Goal: Use online tool/utility: Utilize a website feature to perform a specific function

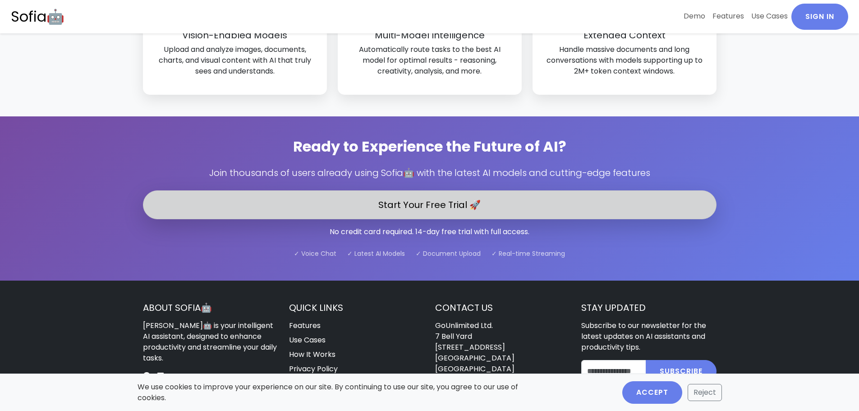
scroll to position [2577, 0]
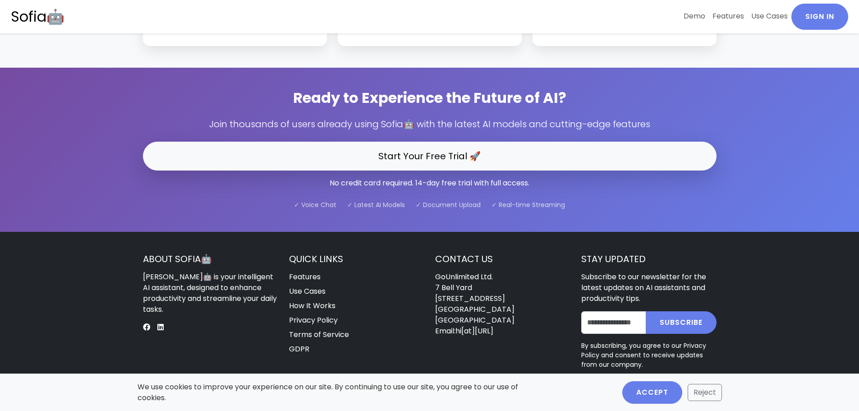
click at [301, 286] on link "Use Cases" at bounding box center [307, 291] width 37 height 10
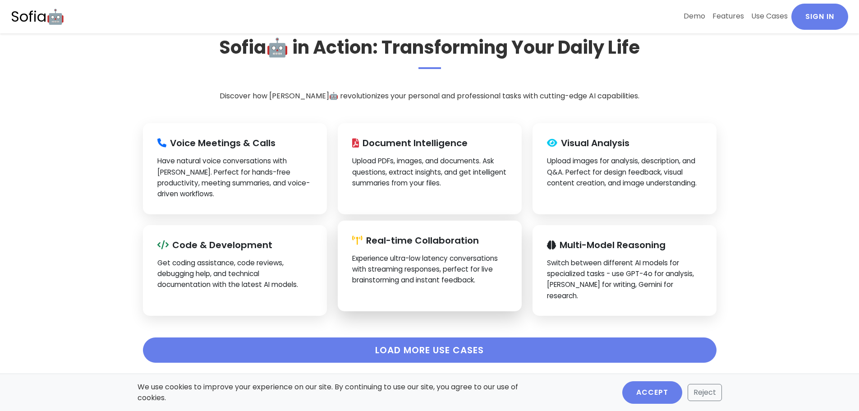
scroll to position [1559, 0]
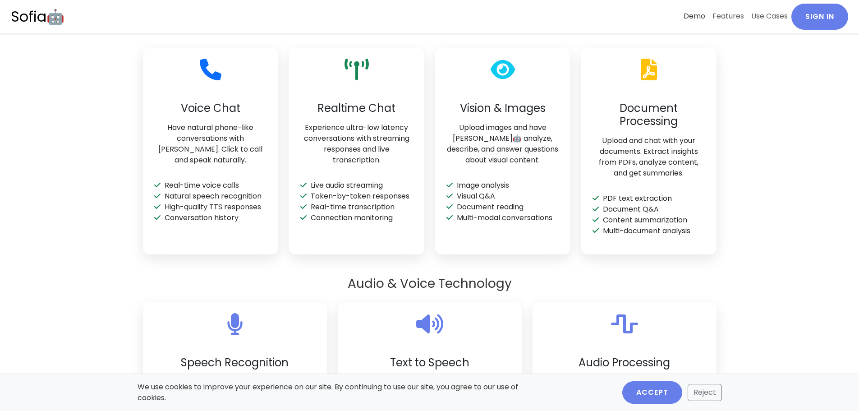
click at [685, 17] on link "Demo" at bounding box center [694, 16] width 29 height 25
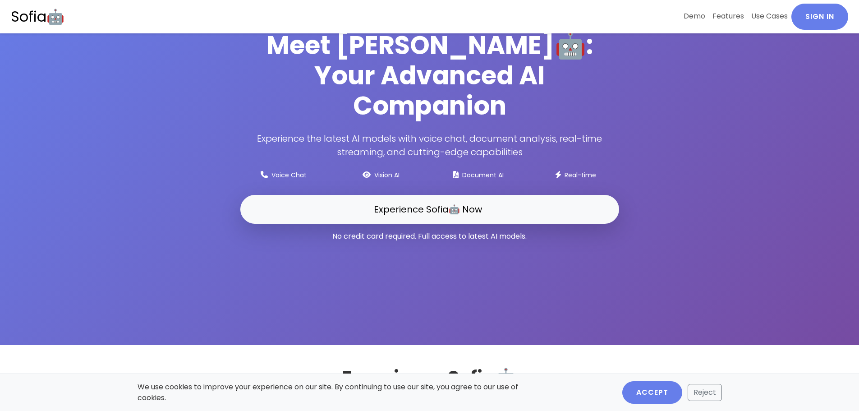
scroll to position [65, 0]
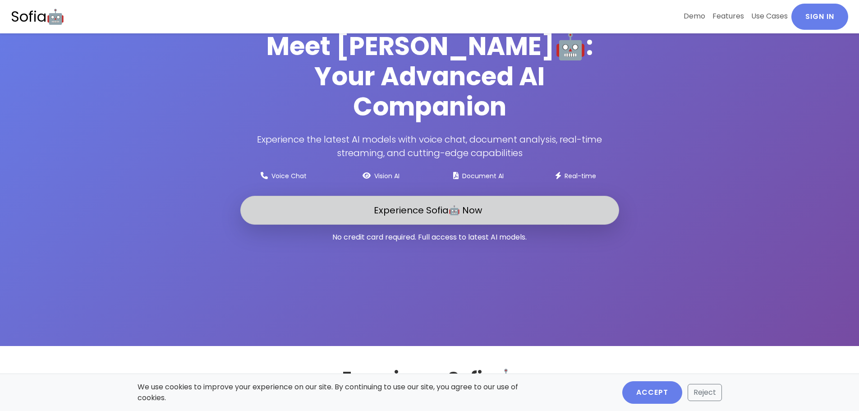
click at [476, 204] on span "Experience Sofia🤖 Now" at bounding box center [428, 210] width 108 height 13
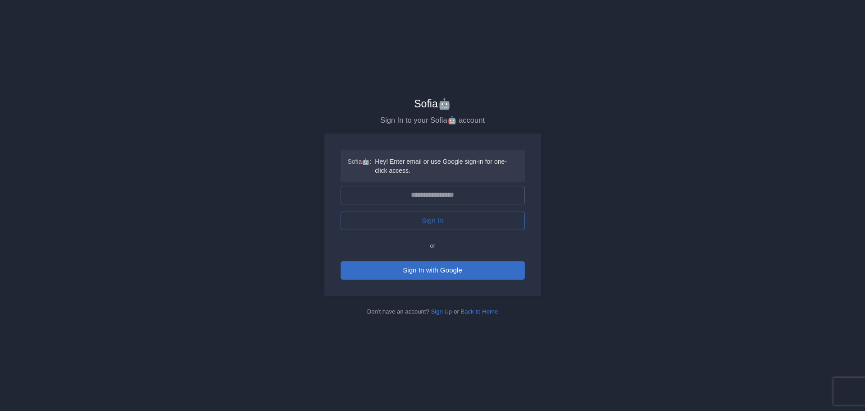
click at [461, 272] on button "Sign In with Google" at bounding box center [433, 270] width 184 height 18
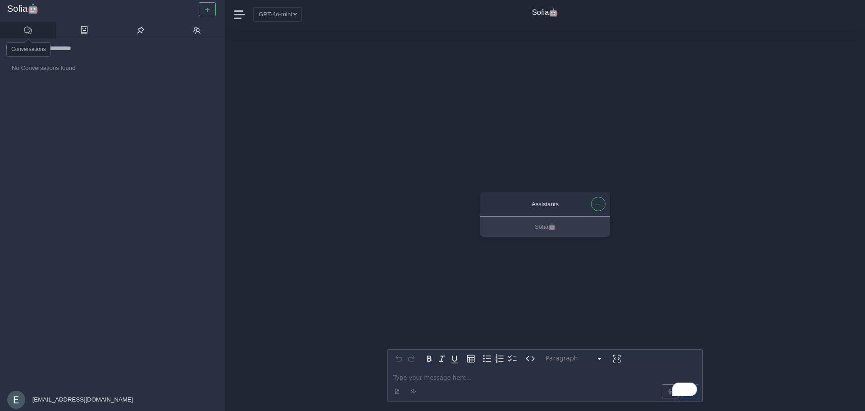
click at [11, 36] on link at bounding box center [28, 30] width 56 height 17
click at [275, 10] on button "GPT-4o-mini" at bounding box center [277, 14] width 49 height 14
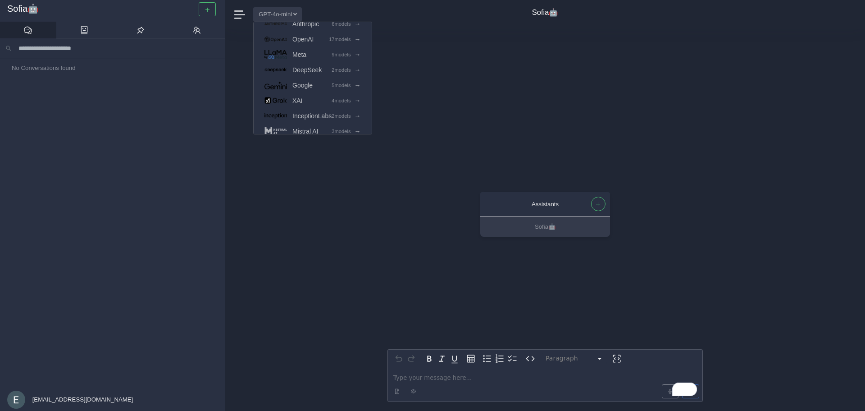
scroll to position [9, 0]
click at [449, 78] on div "Assistants Sofia🤖 Paragraph ********* ***** ********* ********* ********* *****…" at bounding box center [546, 220] width 316 height 382
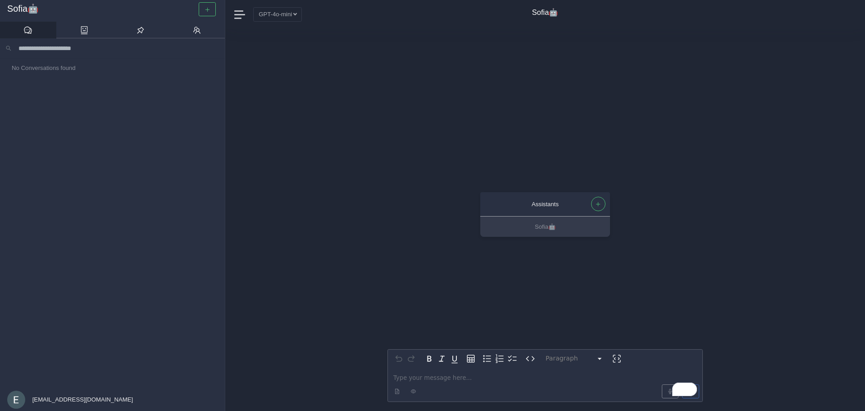
click at [453, 379] on p "To enrich screen reader interactions, please activate Accessibility in Grammarl…" at bounding box center [546, 377] width 304 height 9
click at [32, 30] on icon at bounding box center [28, 30] width 8 height 7
click at [211, 4] on button "button" at bounding box center [207, 9] width 17 height 14
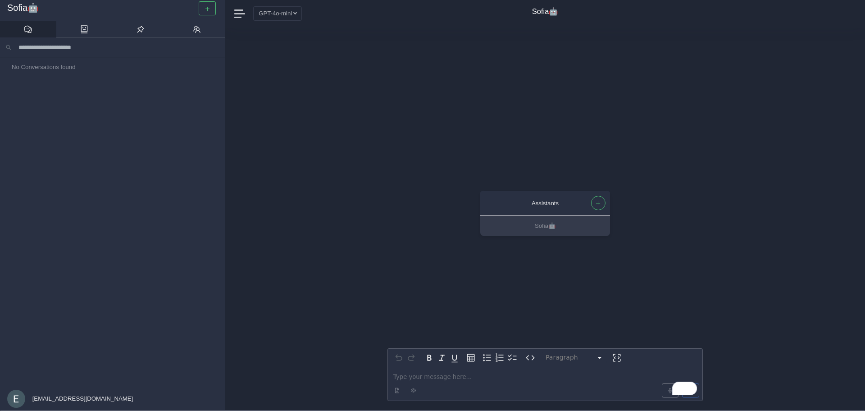
click at [434, 382] on div at bounding box center [545, 390] width 312 height 18
click at [437, 379] on p "To enrich screen reader interactions, please activate Accessibility in Grammarl…" at bounding box center [546, 376] width 304 height 9
click at [421, 377] on p "To enrich screen reader interactions, please activate Accessibility in Grammarl…" at bounding box center [546, 376] width 304 height 9
